Goal: Task Accomplishment & Management: Manage account settings

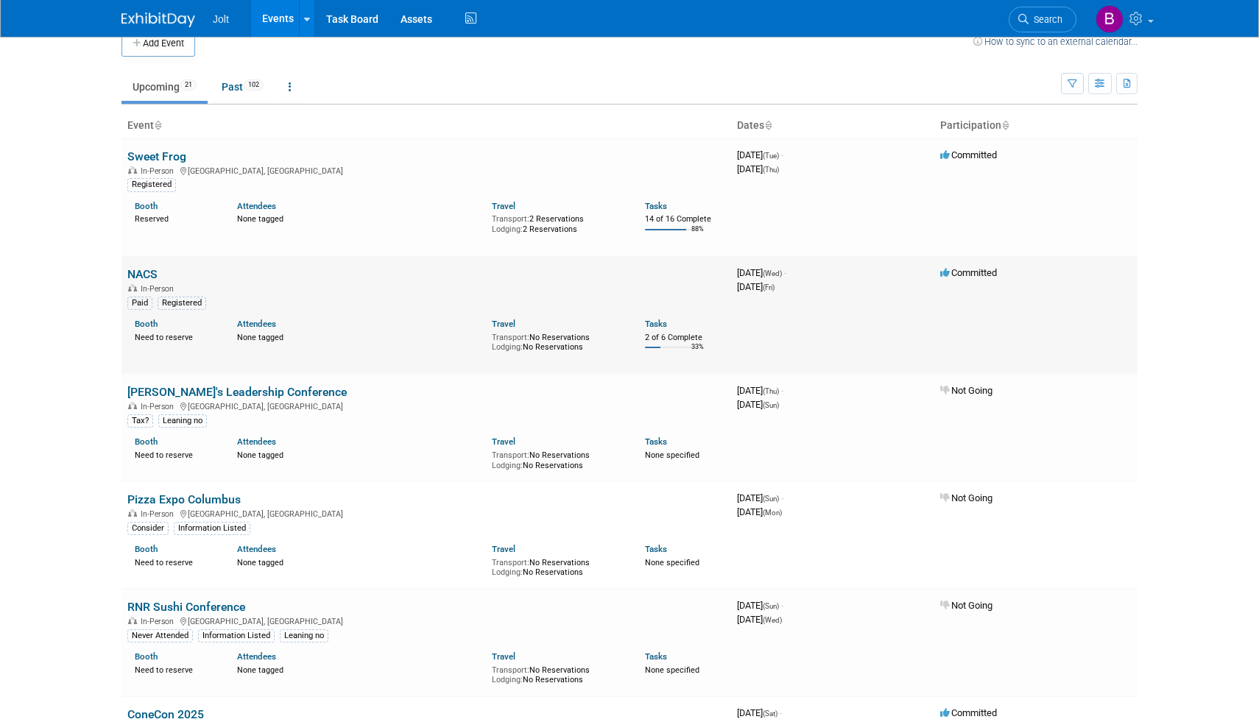
scroll to position [23, 0]
click at [155, 270] on link "NACS" at bounding box center [142, 273] width 30 height 14
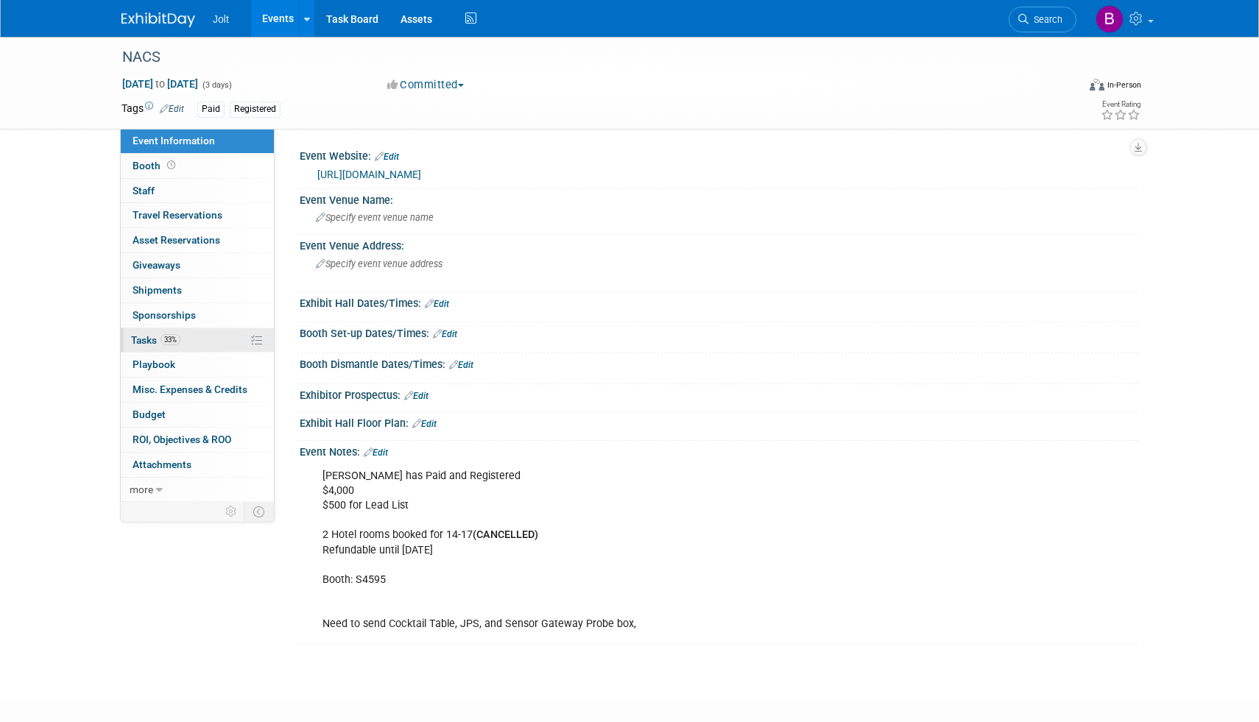
click at [157, 342] on span "Tasks 33%" at bounding box center [155, 340] width 49 height 12
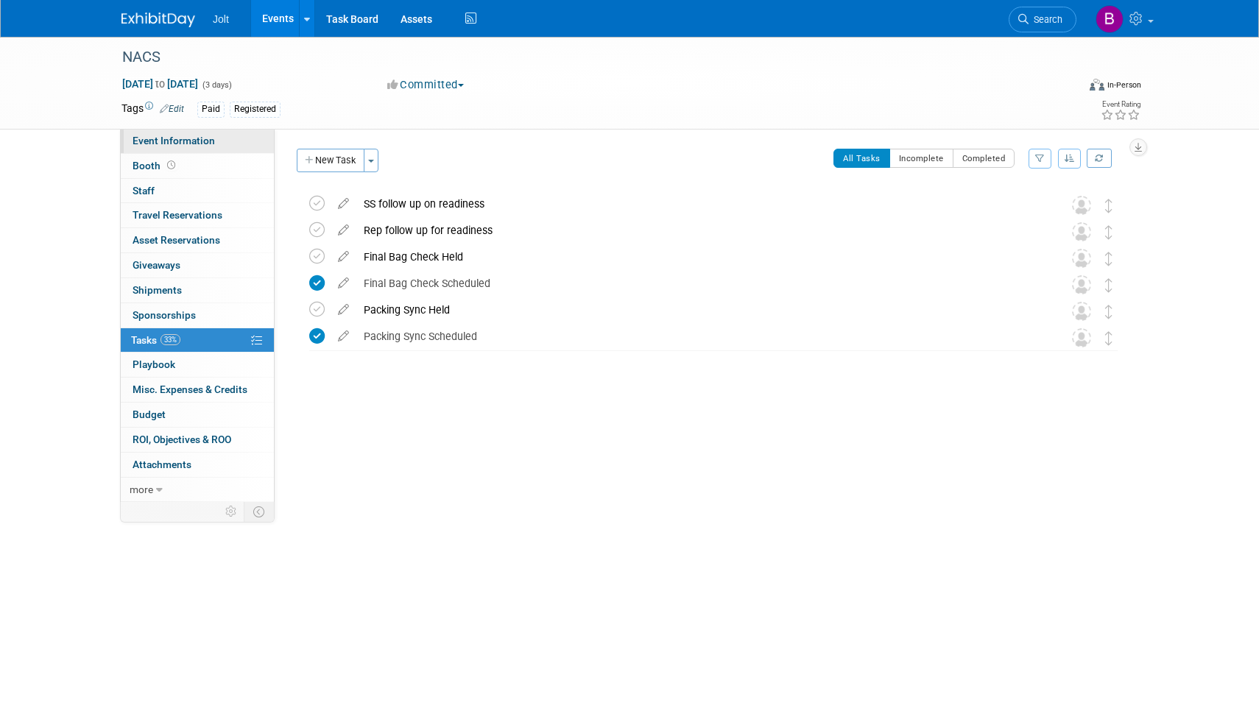
click at [186, 141] on span "Event Information" at bounding box center [174, 141] width 82 height 12
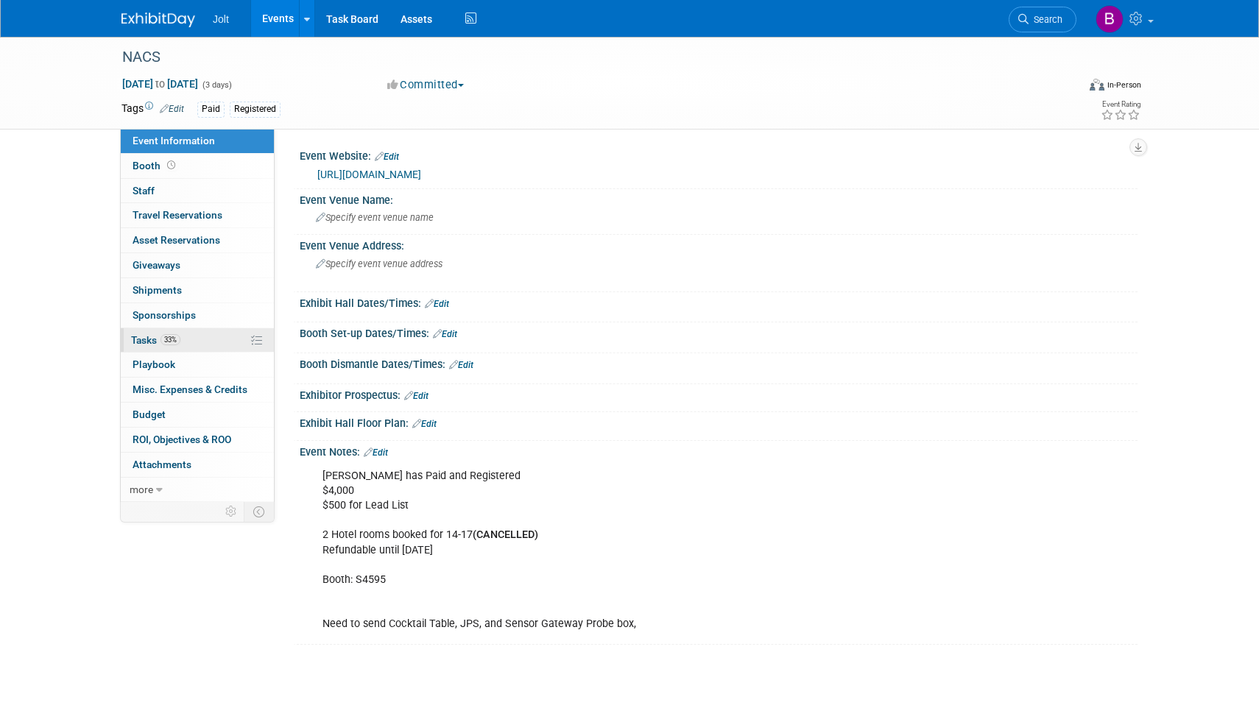
click at [183, 338] on link "33% Tasks 33%" at bounding box center [197, 340] width 153 height 24
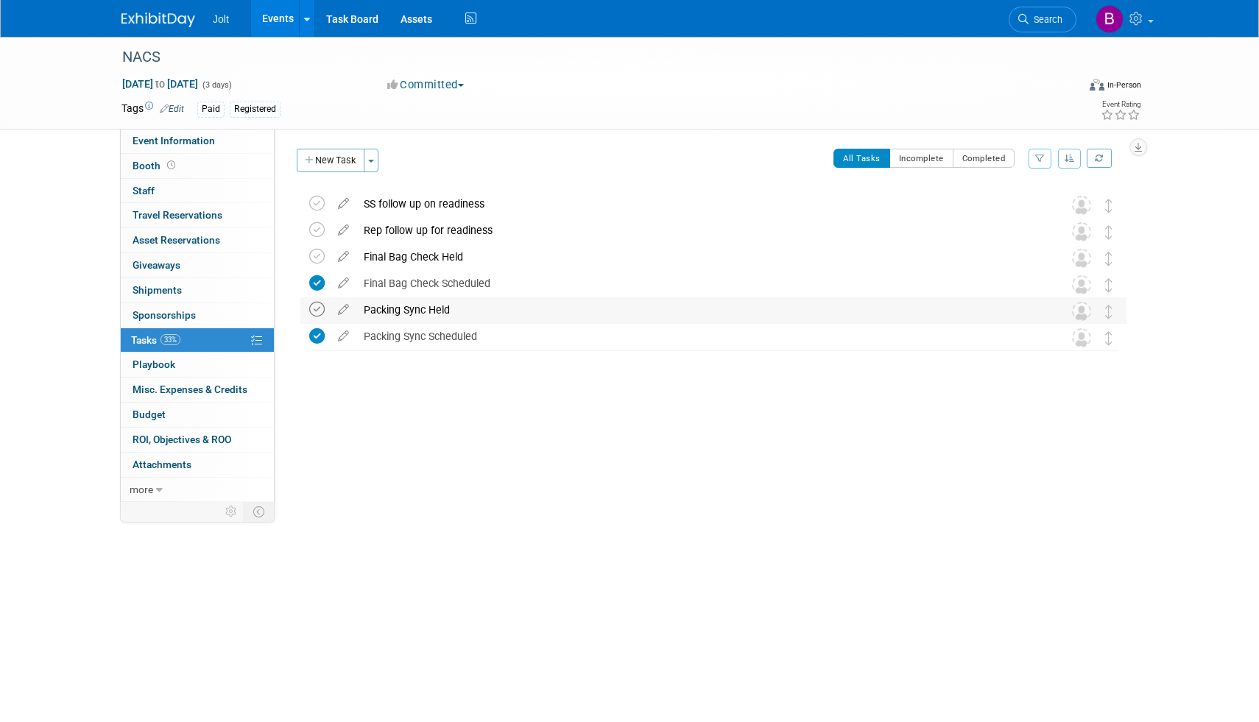
click at [313, 310] on icon at bounding box center [316, 309] width 15 height 15
click at [176, 24] on img at bounding box center [158, 20] width 74 height 15
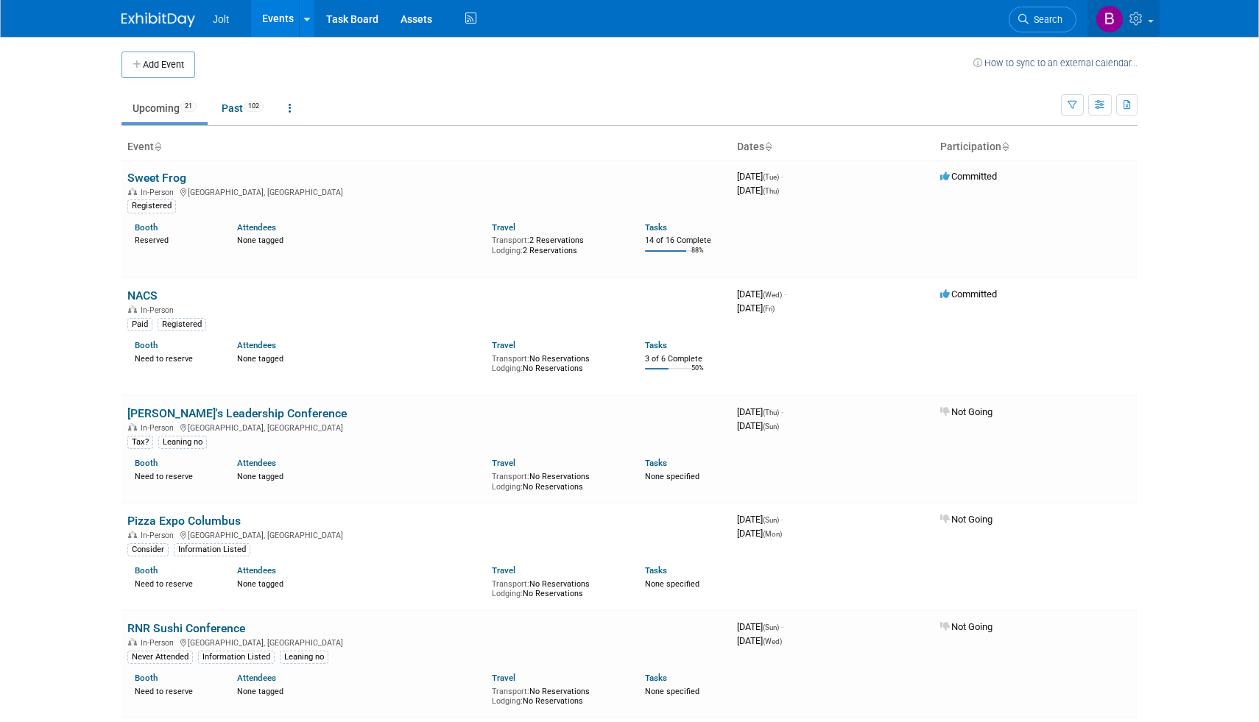
click at [1133, 21] on icon at bounding box center [1138, 18] width 17 height 13
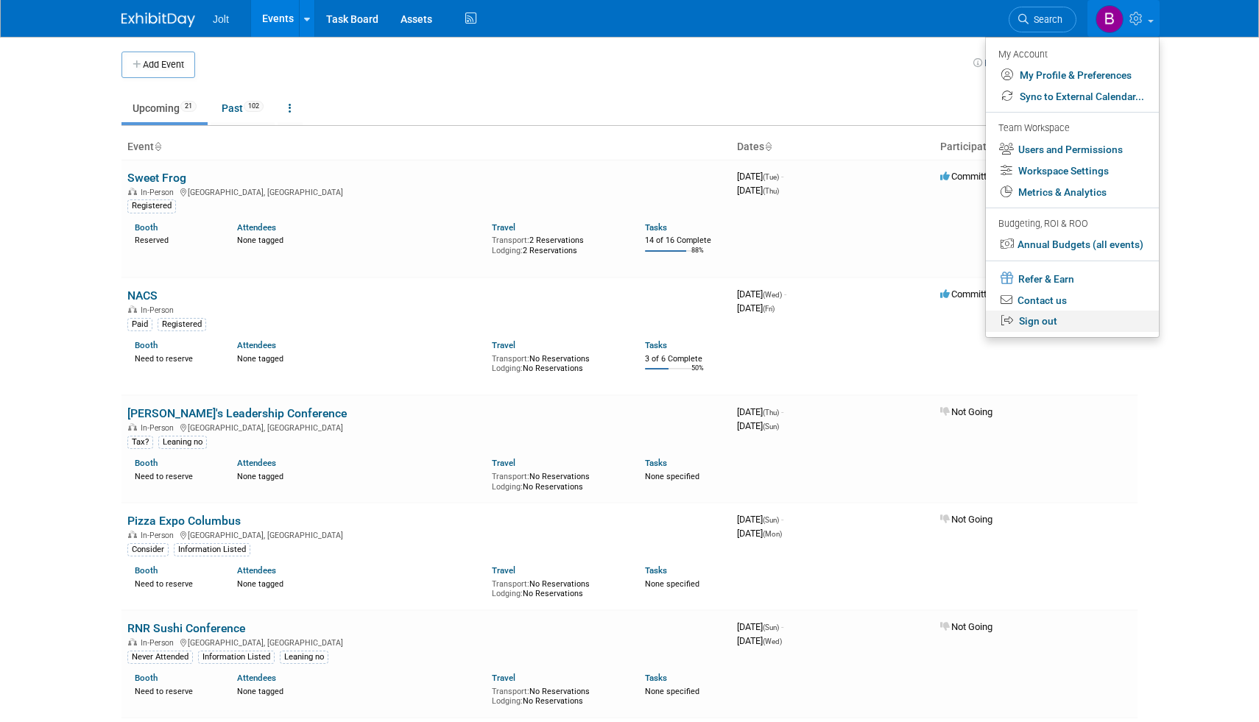
click at [1065, 320] on link "Sign out" at bounding box center [1072, 321] width 173 height 21
